Goal: Check status: Check status

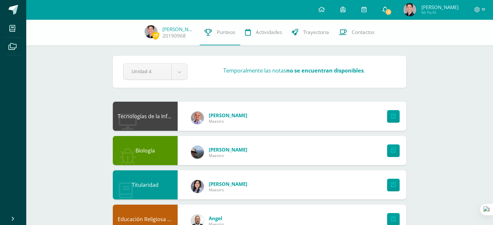
click at [383, 11] on icon at bounding box center [384, 9] width 5 height 6
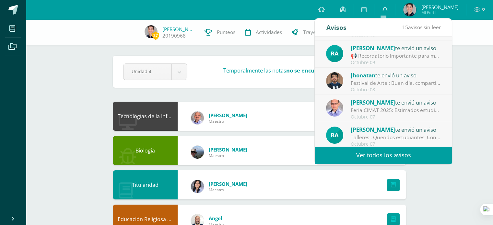
scroll to position [108, 0]
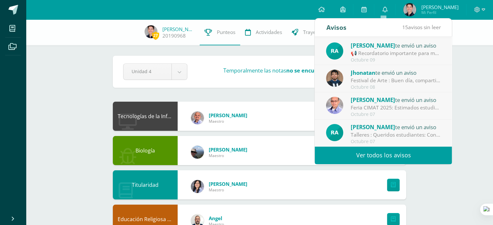
click at [388, 151] on link "Ver todos los avisos" at bounding box center [382, 155] width 137 height 18
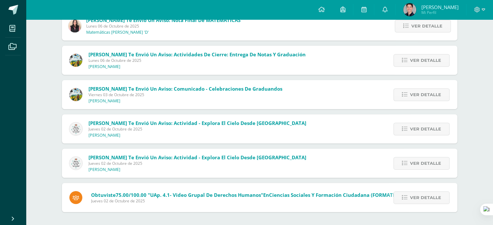
scroll to position [397, 0]
click at [409, 57] on link "Ver detalle" at bounding box center [421, 60] width 56 height 13
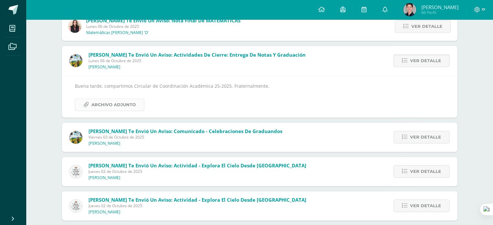
click at [119, 107] on span "Archivo Adjunto" at bounding box center [113, 105] width 44 height 12
